Goal: Task Accomplishment & Management: Manage account settings

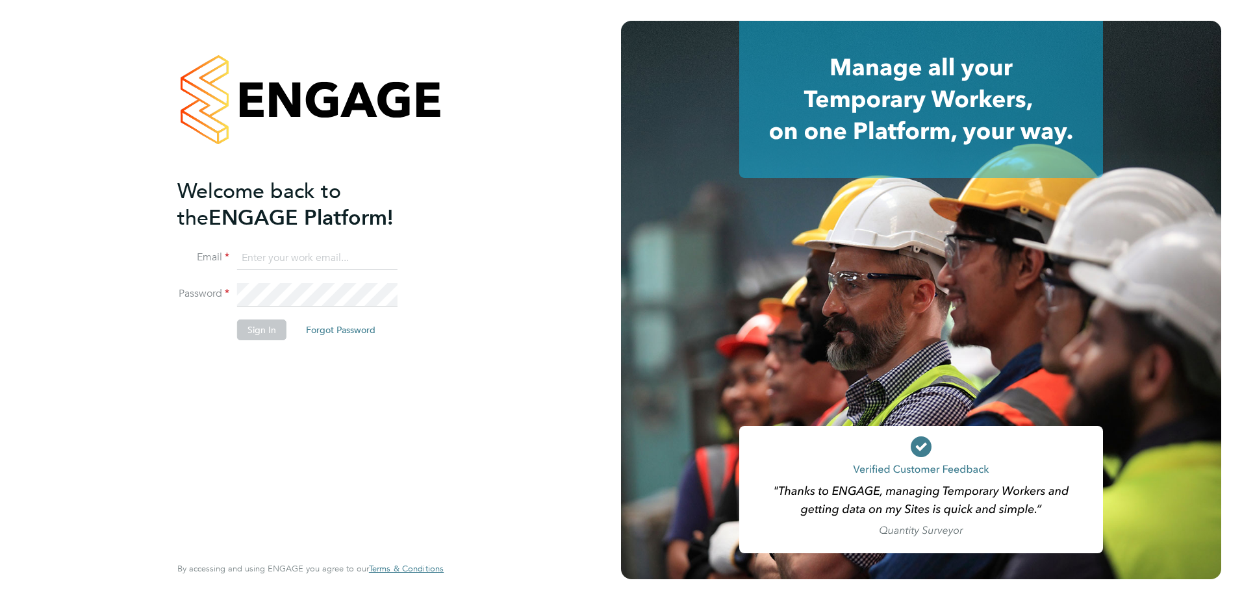
type input "sam.hutchinson@vistry.co.uk"
click at [264, 333] on button "Sign In" at bounding box center [261, 330] width 49 height 21
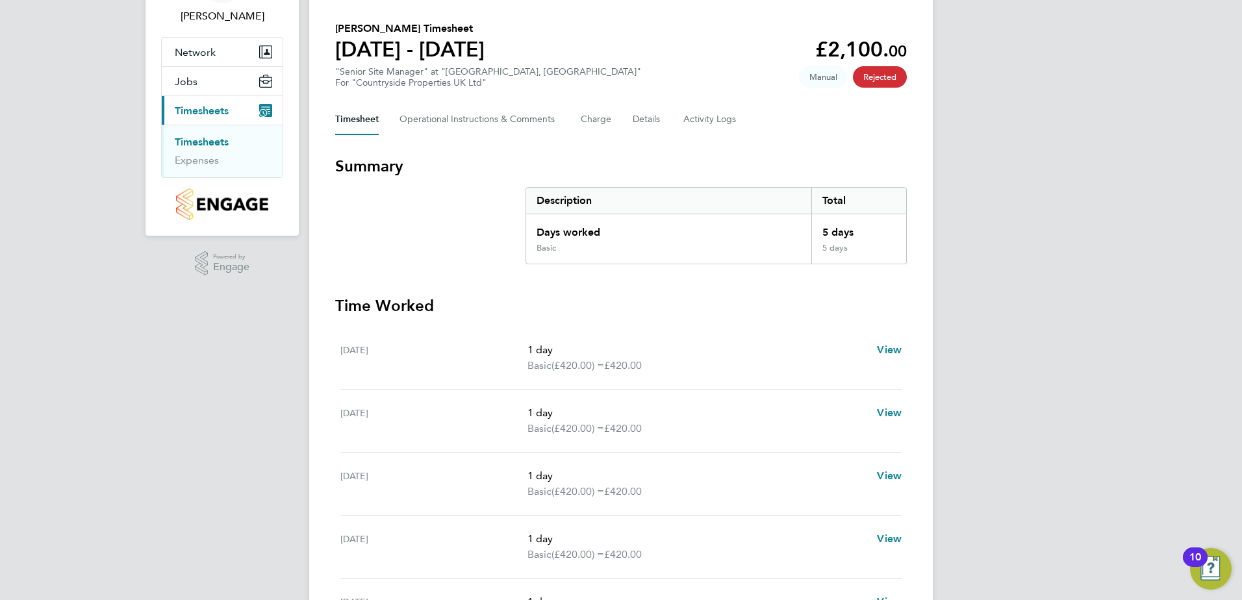
scroll to position [65, 0]
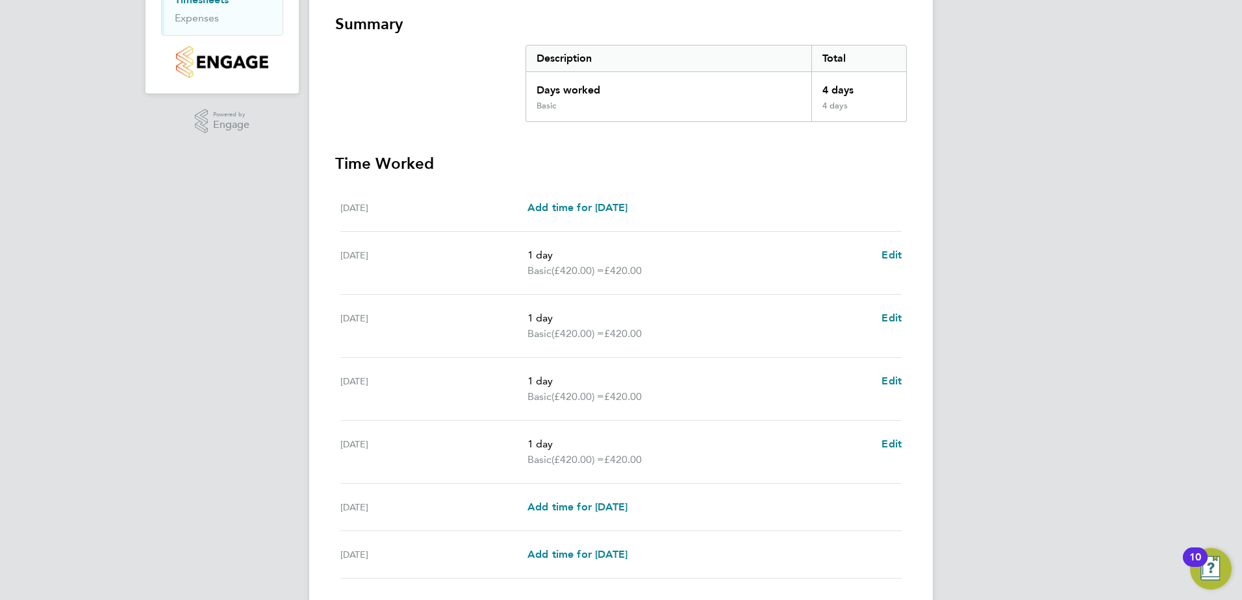
scroll to position [323, 0]
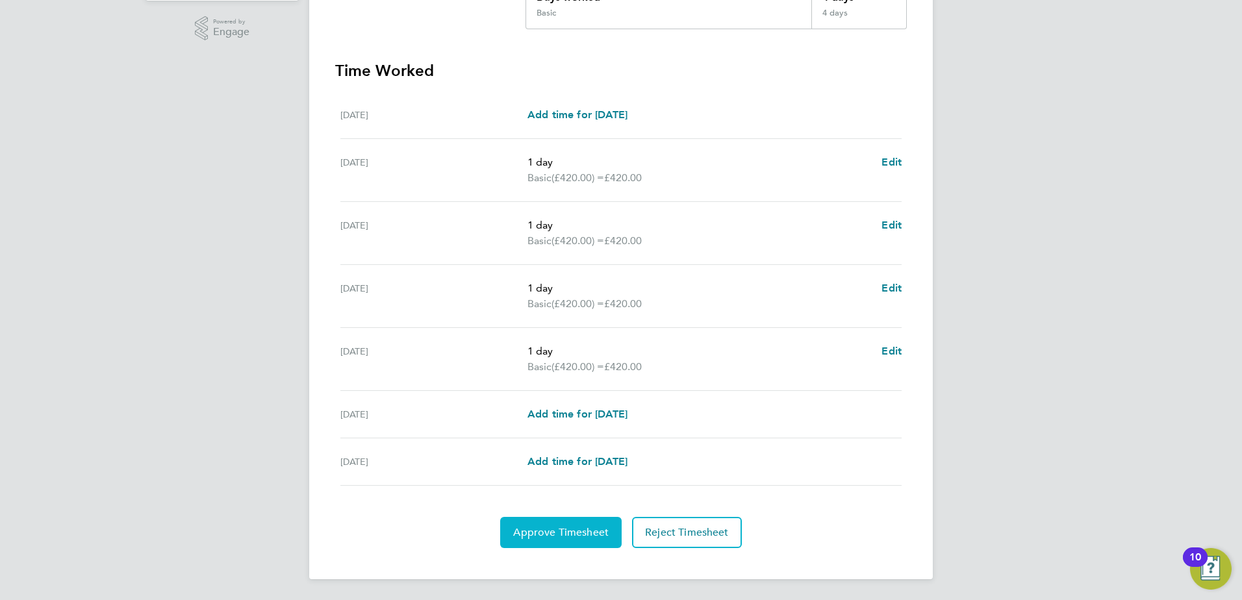
click at [572, 532] on span "Approve Timesheet" at bounding box center [561, 532] width 96 height 13
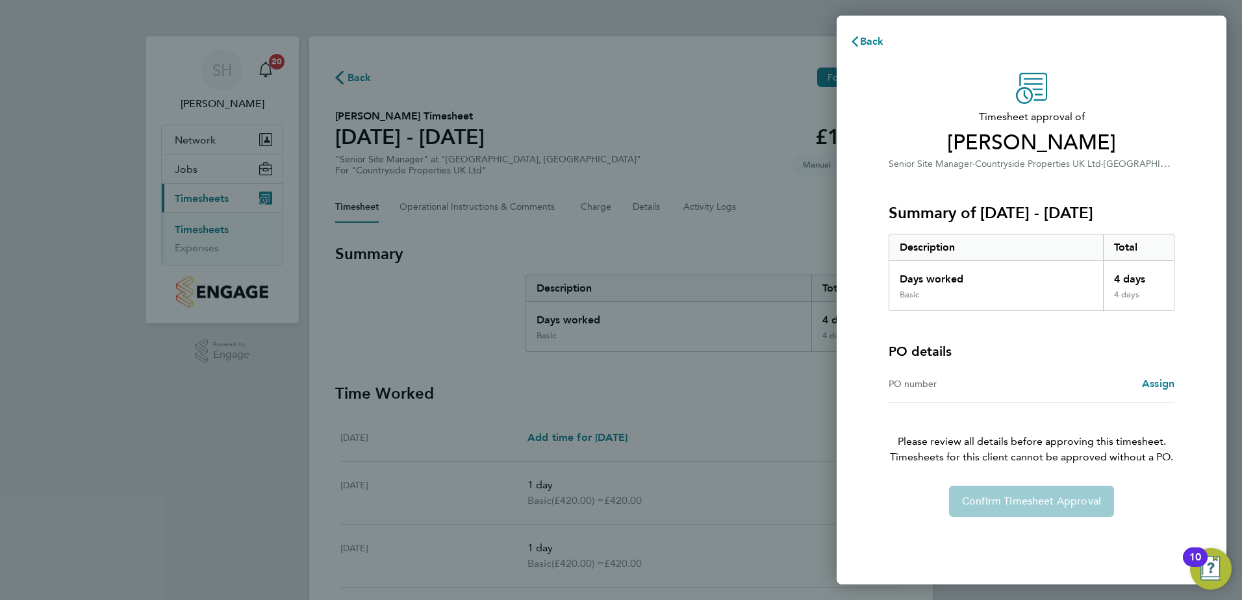
click at [660, 466] on div "Back Timesheet approval of Andrew Snell Senior Site Manager · Countryside Prope…" at bounding box center [621, 300] width 1242 height 600
click at [1155, 383] on span "Assign" at bounding box center [1158, 384] width 32 height 12
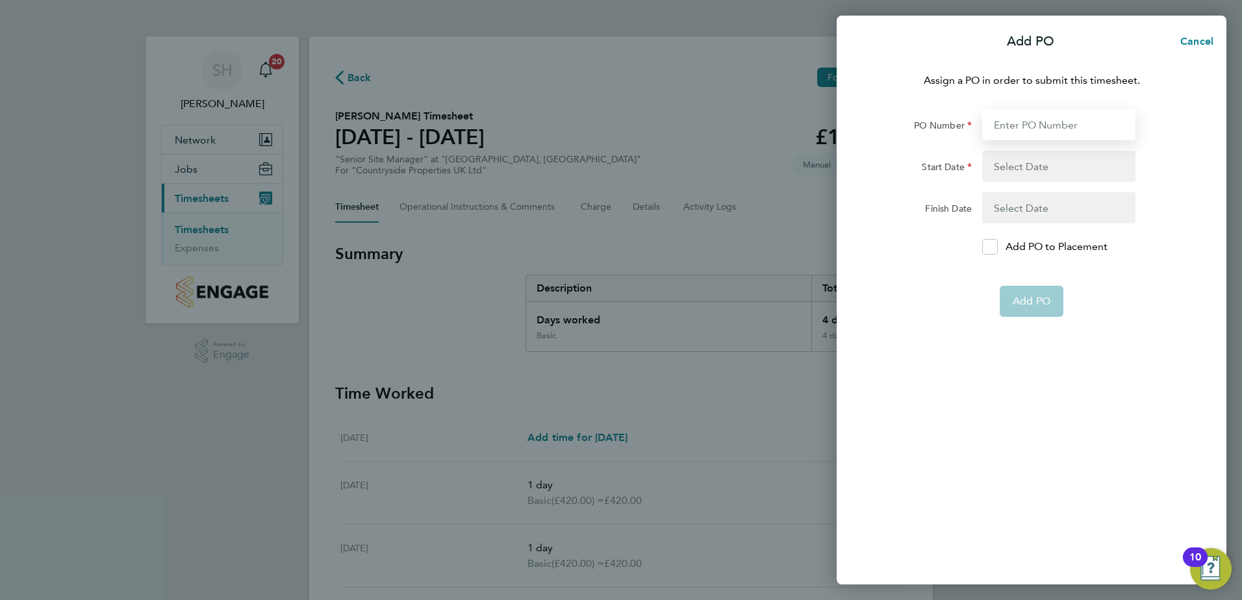
click at [996, 128] on input "PO Number" at bounding box center [1058, 124] width 153 height 31
type input "M-BZ506-00078"
type input "30 Jun 25"
type input "31 Dec 25"
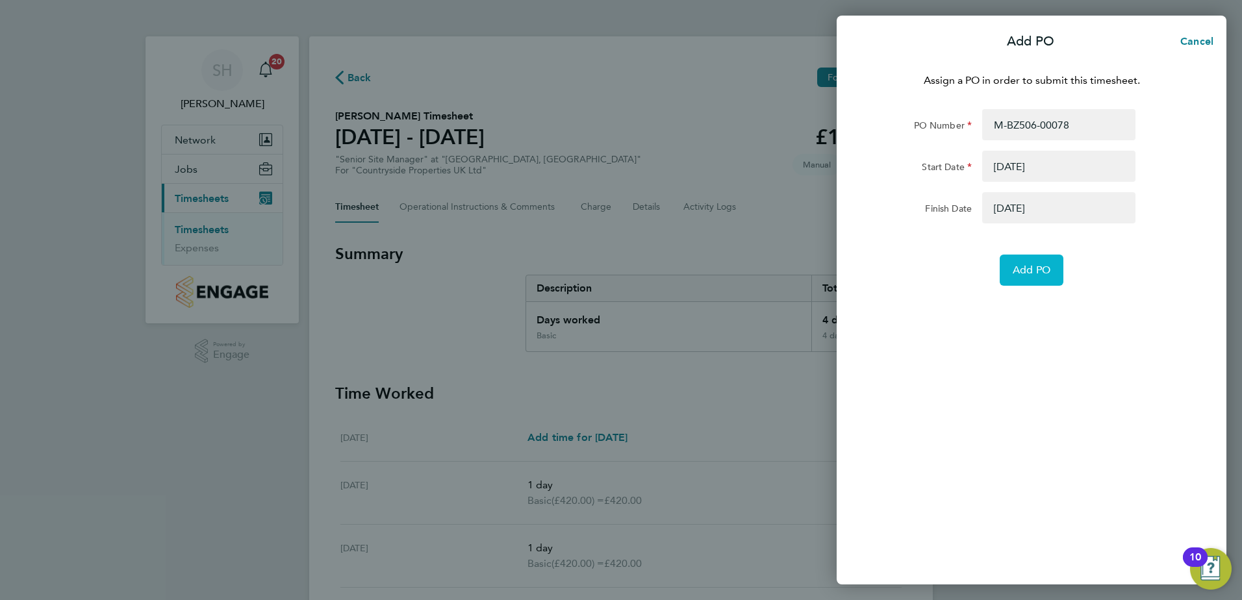
click at [1024, 272] on span "Add PO" at bounding box center [1032, 270] width 38 height 13
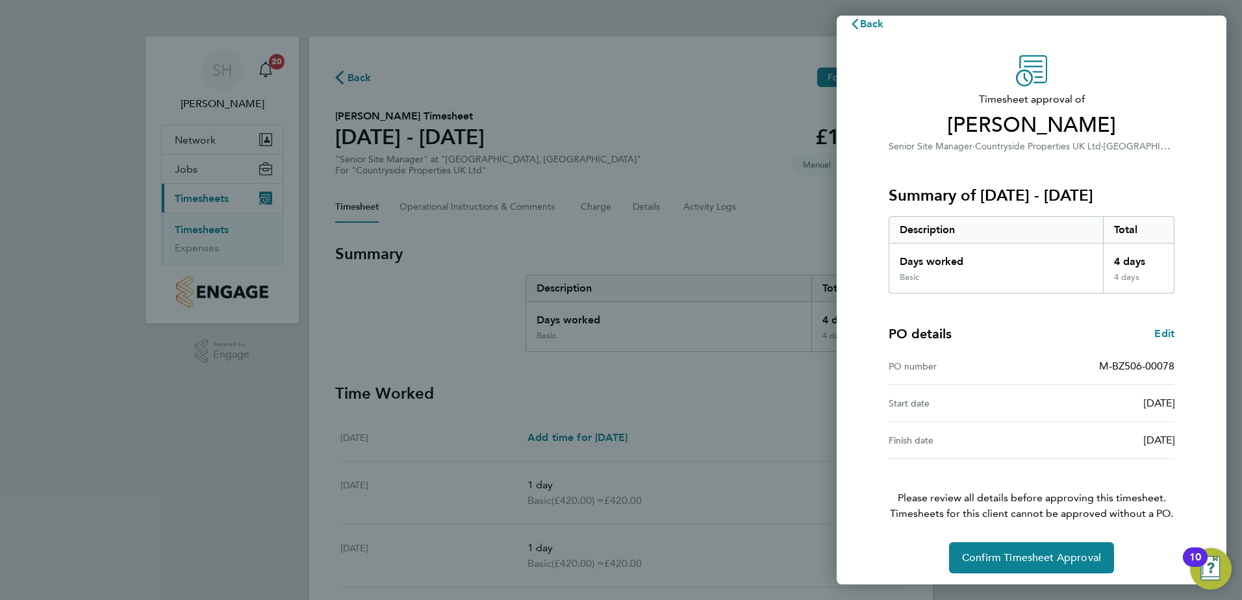
scroll to position [22, 0]
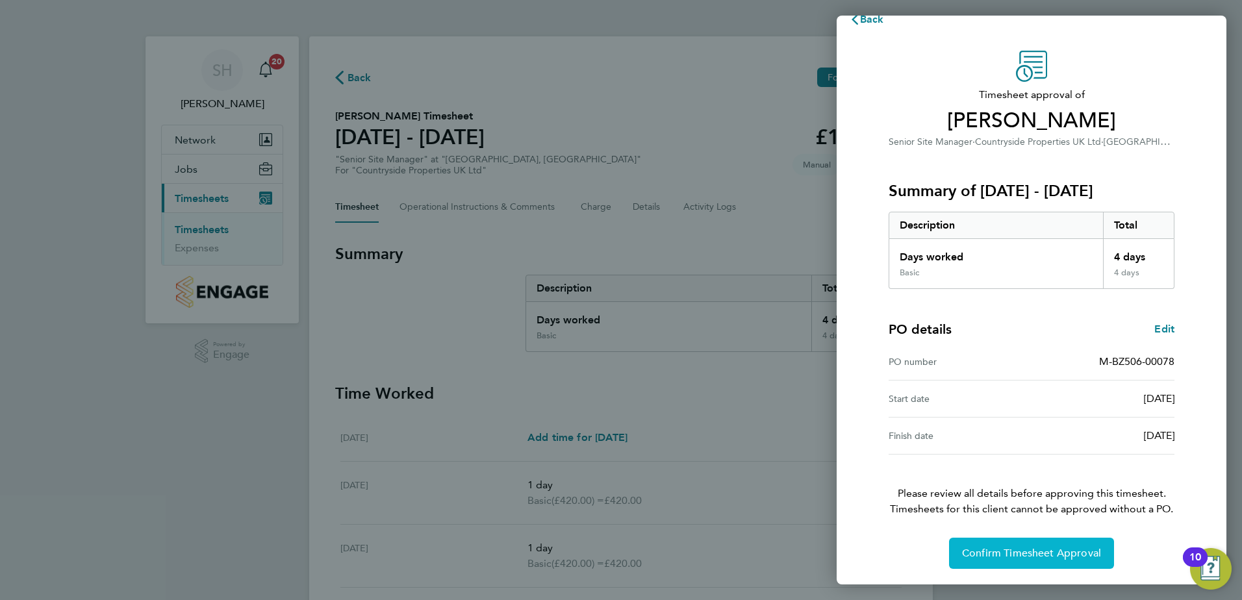
click at [1016, 552] on span "Confirm Timesheet Approval" at bounding box center [1031, 553] width 139 height 13
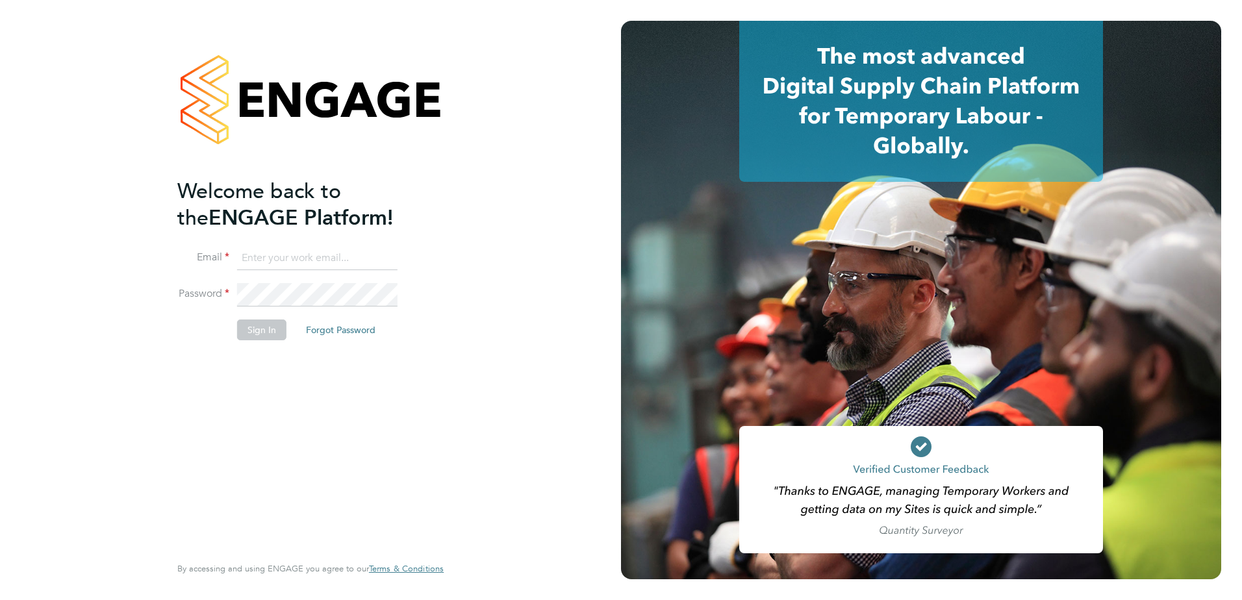
type input "sam.hutchinson@vistry.co.uk"
click at [269, 330] on button "Sign In" at bounding box center [261, 330] width 49 height 21
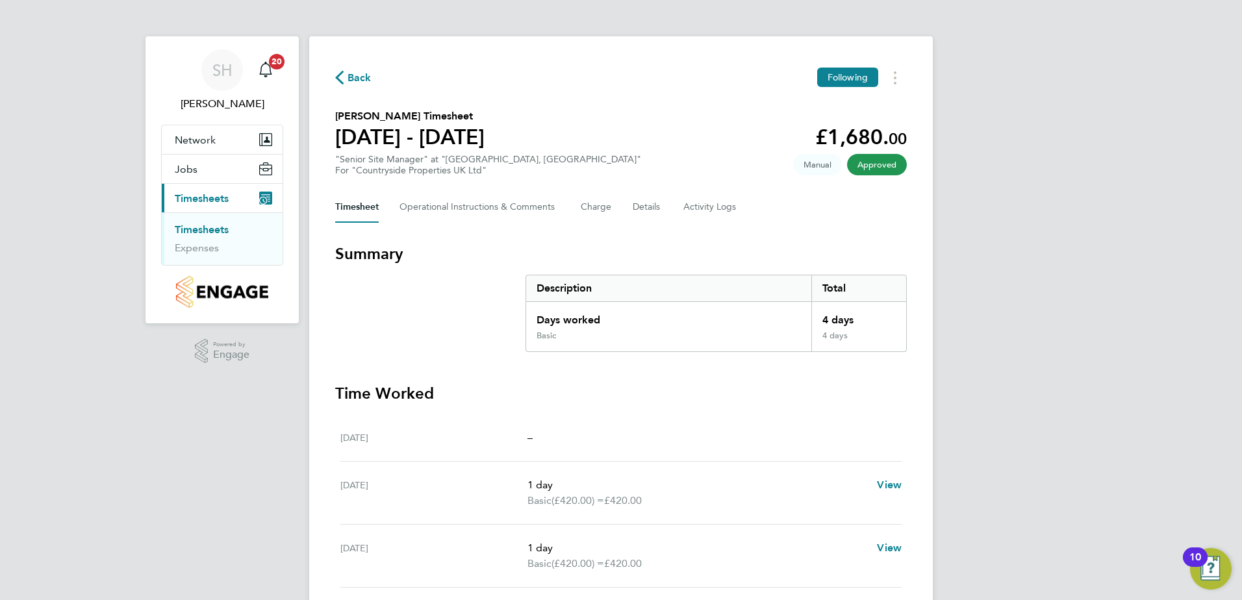
click at [207, 198] on span "Timesheets" at bounding box center [202, 198] width 54 height 12
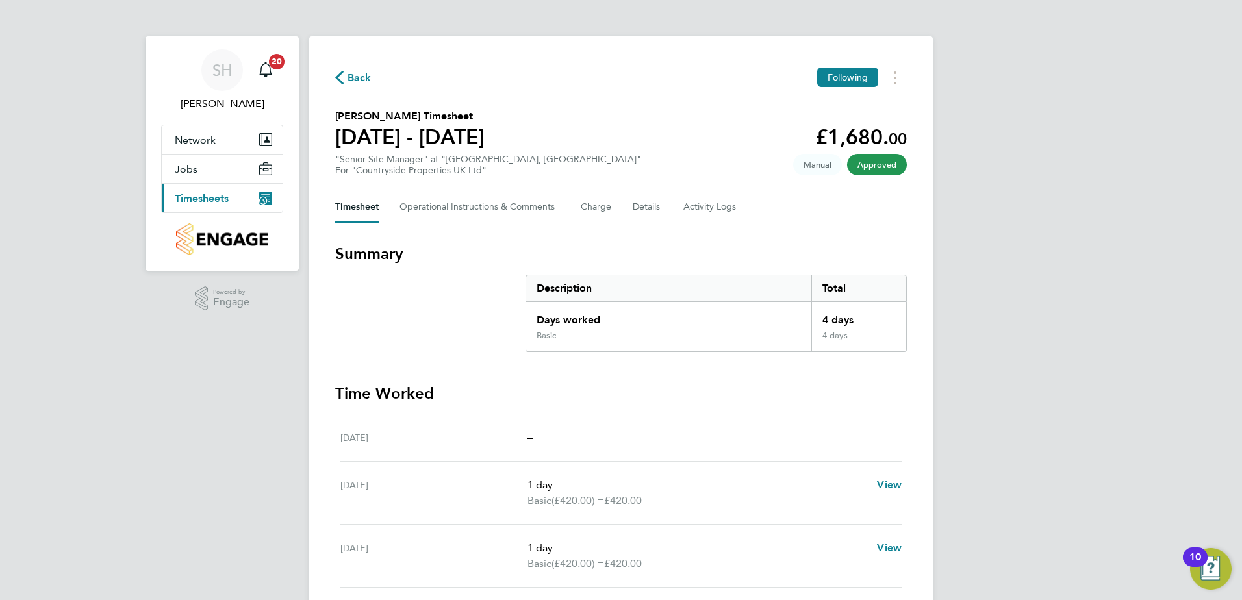
click at [207, 198] on span "Timesheets" at bounding box center [202, 198] width 54 height 12
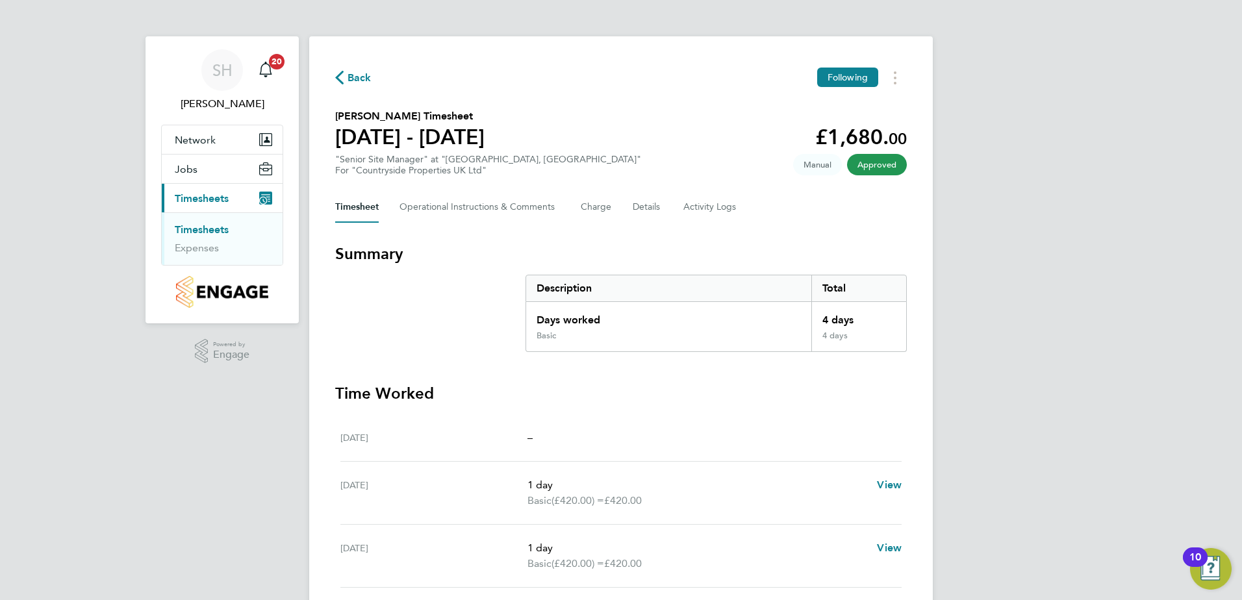
click at [266, 197] on icon "Main navigation" at bounding box center [265, 198] width 13 height 13
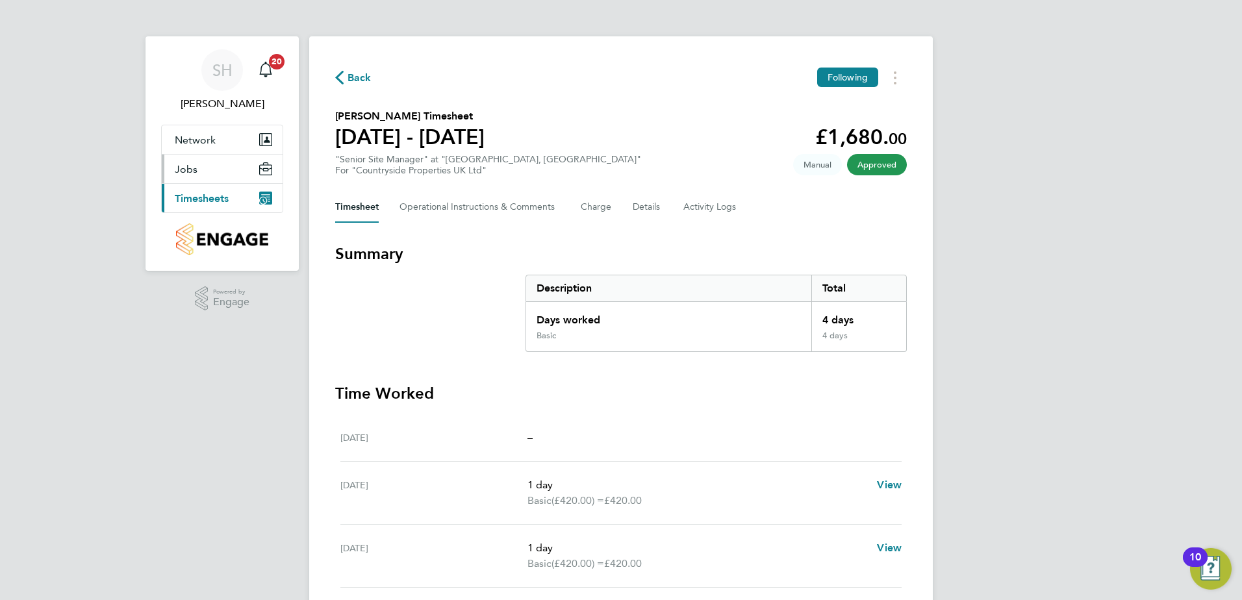
click at [266, 169] on icon "Main navigation" at bounding box center [265, 168] width 13 height 13
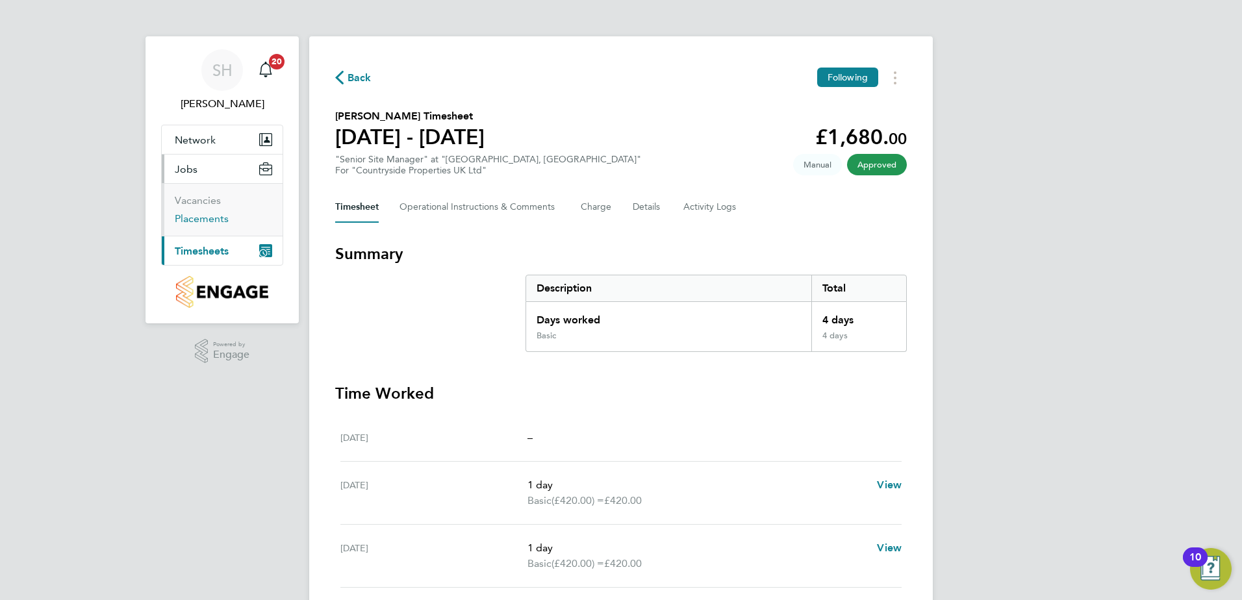
click at [207, 218] on link "Placements" at bounding box center [202, 218] width 54 height 12
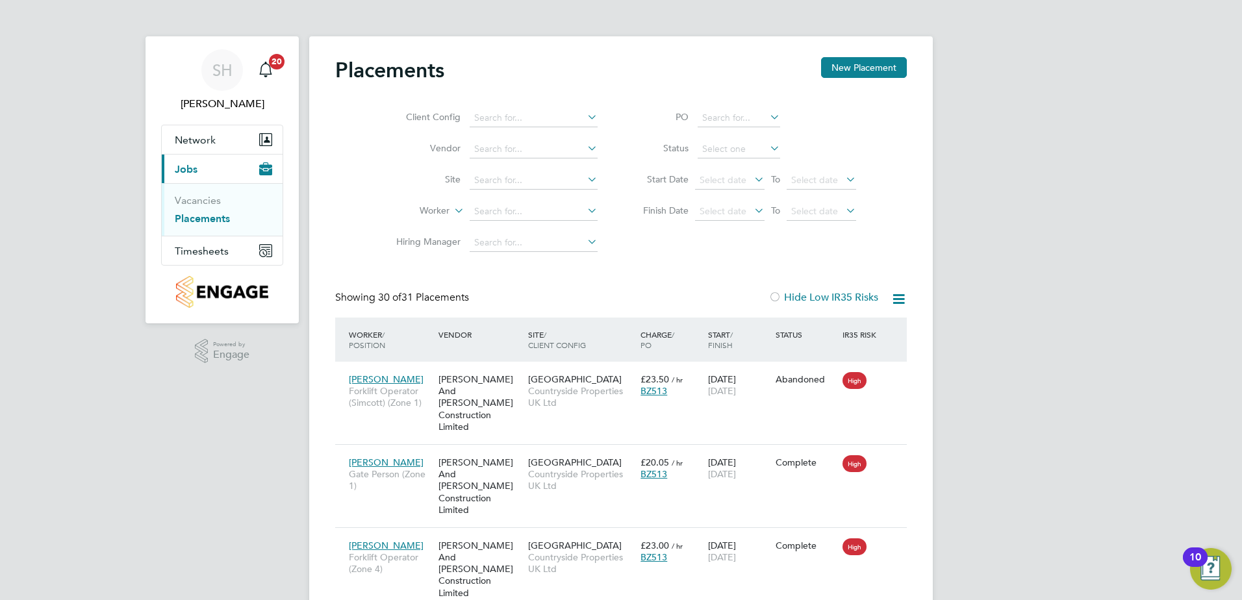
click at [752, 179] on icon at bounding box center [752, 179] width 0 height 18
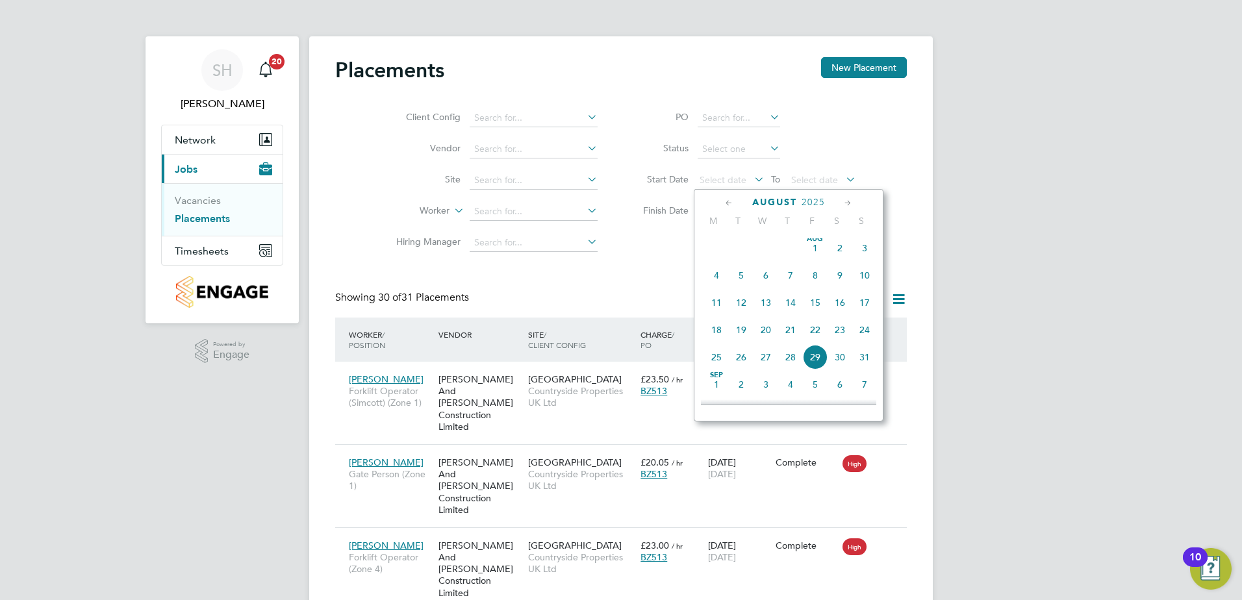
click at [817, 258] on span "[DATE]" at bounding box center [815, 248] width 25 height 25
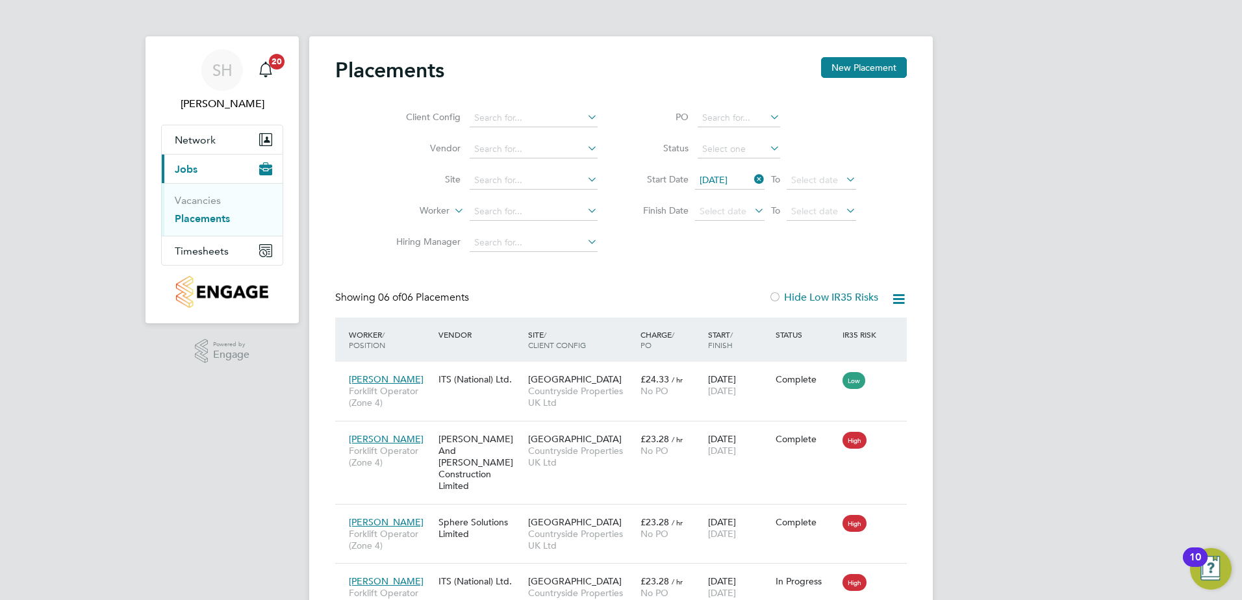
click at [752, 178] on icon at bounding box center [752, 179] width 0 height 18
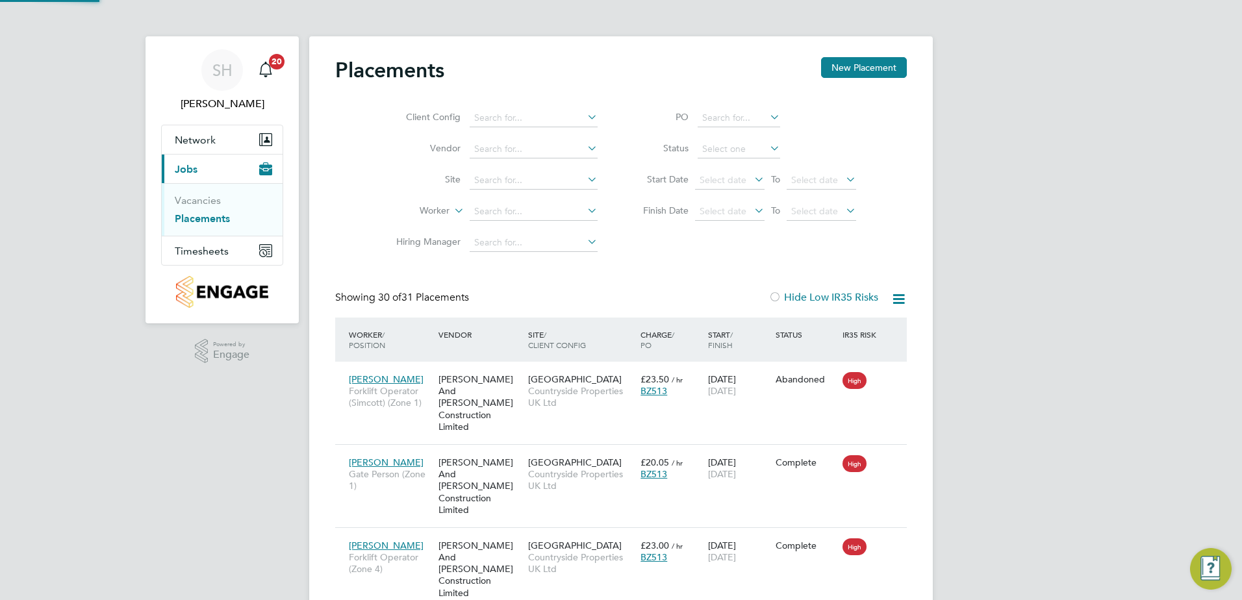
click at [752, 180] on icon at bounding box center [752, 179] width 0 height 18
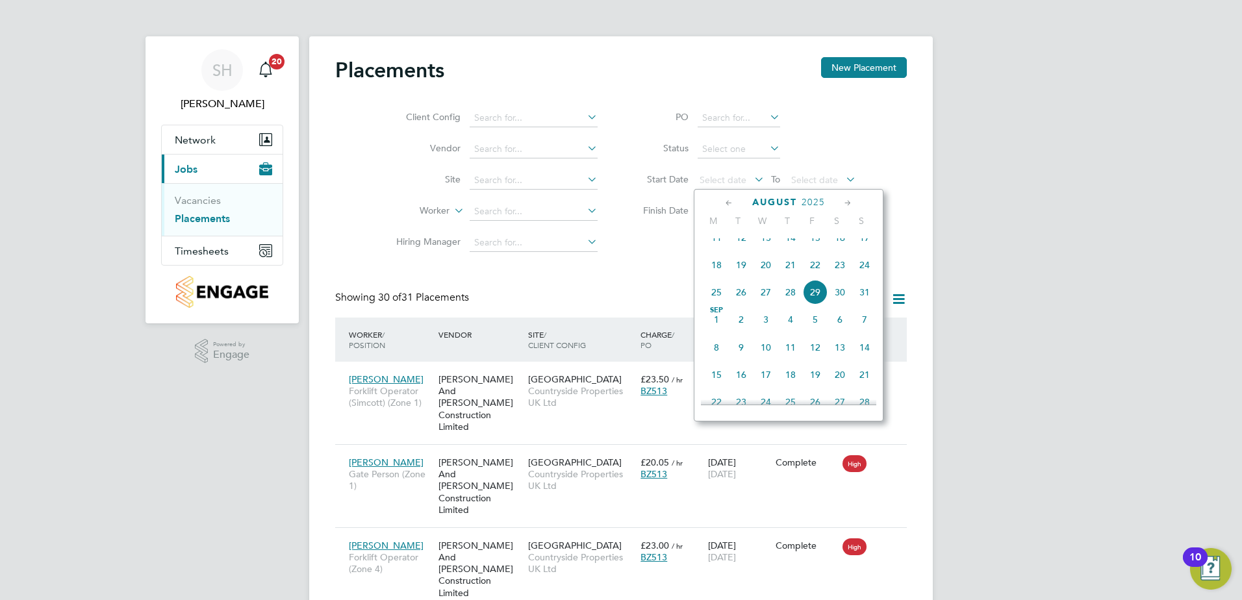
click at [715, 277] on span "18" at bounding box center [716, 265] width 25 height 25
